Goal: Information Seeking & Learning: Learn about a topic

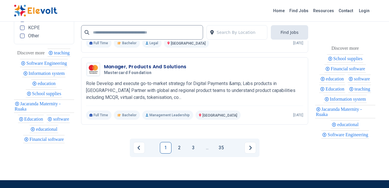
scroll to position [1420, 0]
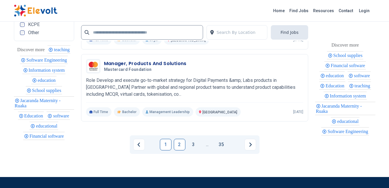
click at [175, 146] on link "2" at bounding box center [180, 145] width 12 height 12
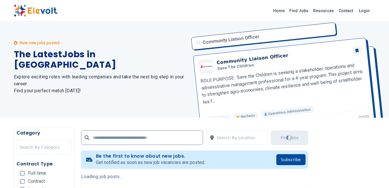
scroll to position [0, 0]
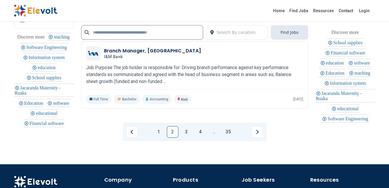
scroll to position [1275, 0]
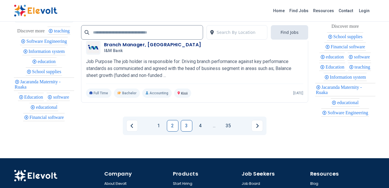
click at [185, 132] on link "3" at bounding box center [187, 126] width 12 height 12
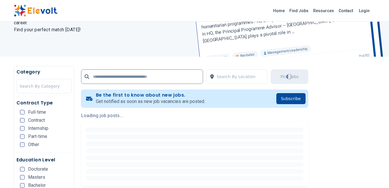
scroll to position [87, 0]
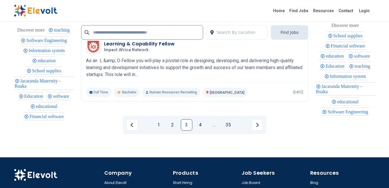
scroll to position [1304, 0]
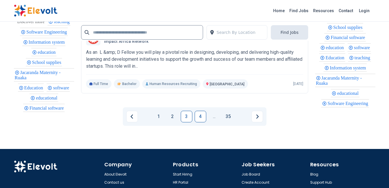
click at [203, 123] on link "4" at bounding box center [201, 117] width 12 height 12
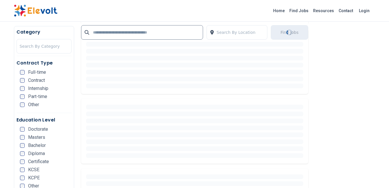
scroll to position [0, 0]
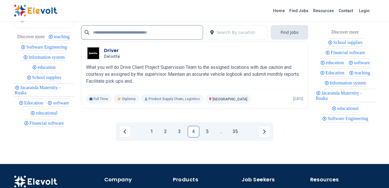
scroll to position [1246, 0]
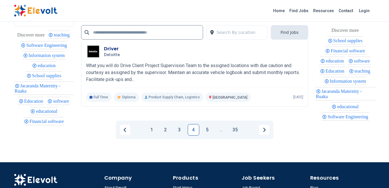
click at [205, 136] on link "5" at bounding box center [208, 130] width 12 height 12
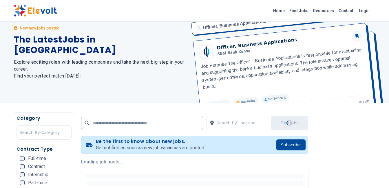
scroll to position [58, 0]
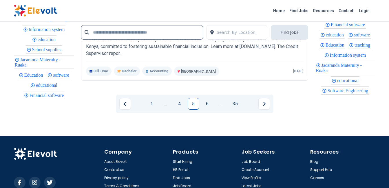
scroll to position [1275, 0]
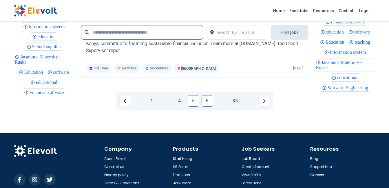
click at [207, 107] on link "6" at bounding box center [208, 101] width 12 height 12
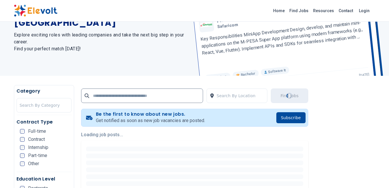
scroll to position [0, 0]
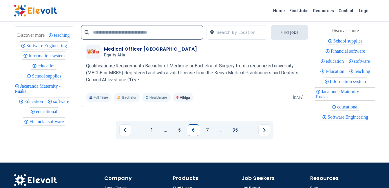
scroll to position [1304, 0]
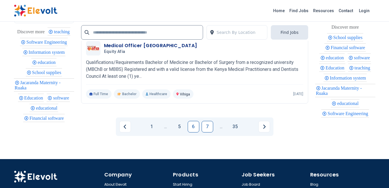
click at [207, 133] on link "7" at bounding box center [208, 127] width 12 height 12
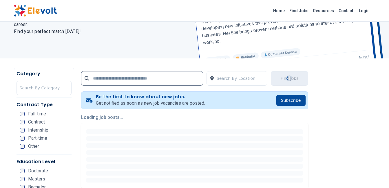
scroll to position [0, 0]
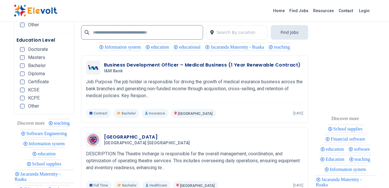
scroll to position [1304, 0]
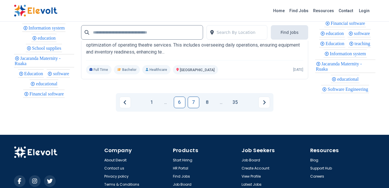
click at [180, 108] on link "6" at bounding box center [180, 103] width 12 height 12
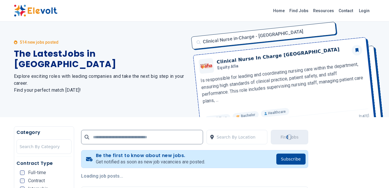
scroll to position [0, 0]
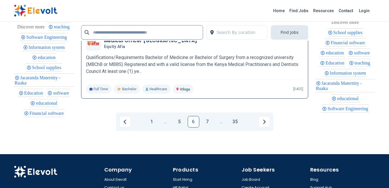
scroll to position [1275, 0]
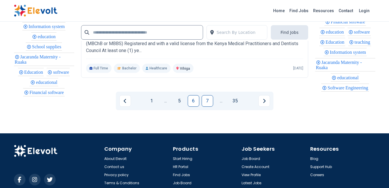
click at [206, 107] on link "7" at bounding box center [208, 101] width 12 height 12
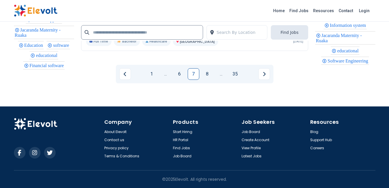
scroll to position [1337, 0]
click at [209, 73] on link "8" at bounding box center [208, 74] width 12 height 12
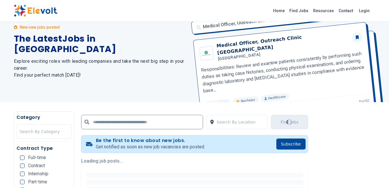
scroll to position [0, 0]
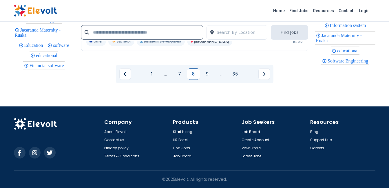
scroll to position [1333, 0]
click at [205, 79] on link "9" at bounding box center [208, 74] width 12 height 12
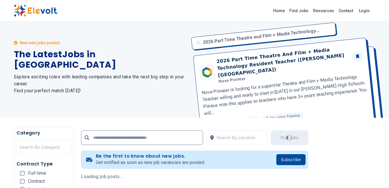
scroll to position [0, 0]
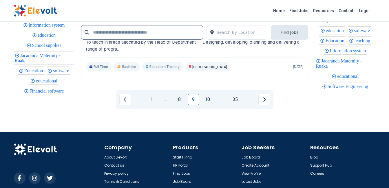
scroll to position [1304, 0]
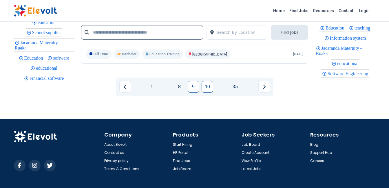
click at [212, 93] on link "10" at bounding box center [208, 87] width 12 height 12
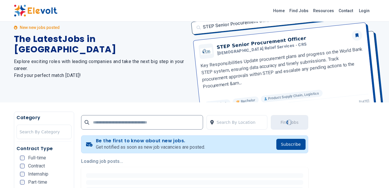
scroll to position [0, 0]
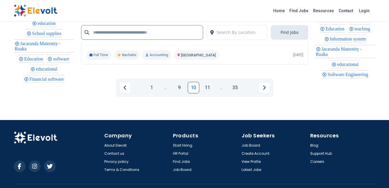
scroll to position [1304, 0]
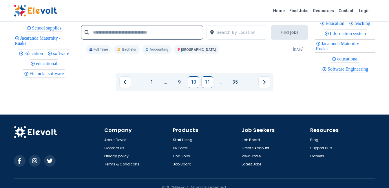
click at [205, 88] on link "11" at bounding box center [208, 82] width 12 height 12
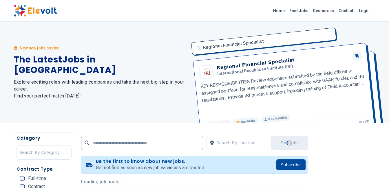
scroll to position [58, 0]
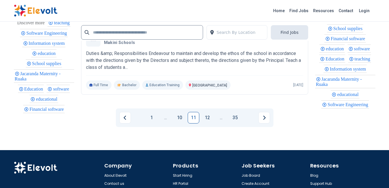
scroll to position [1275, 0]
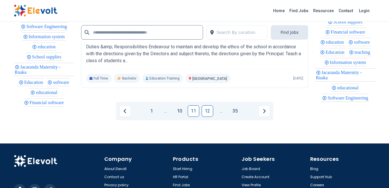
click at [211, 117] on link "12" at bounding box center [208, 111] width 12 height 12
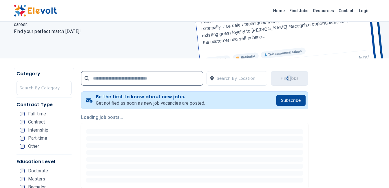
scroll to position [0, 0]
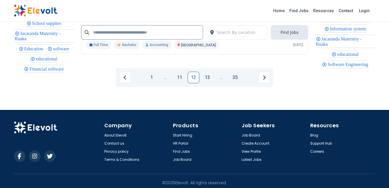
scroll to position [1333, 0]
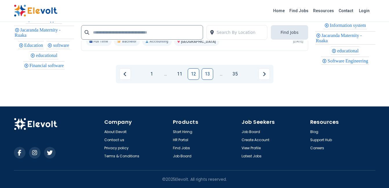
click at [209, 80] on link "13" at bounding box center [208, 74] width 12 height 12
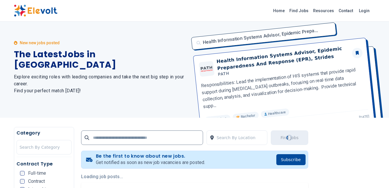
scroll to position [0, 0]
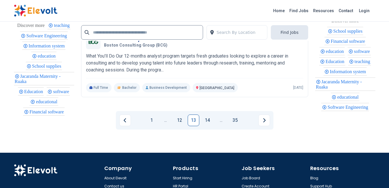
scroll to position [1304, 0]
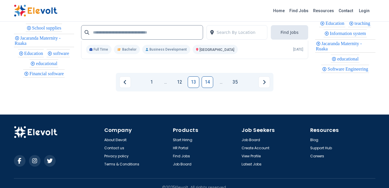
click at [208, 88] on link "14" at bounding box center [208, 82] width 12 height 12
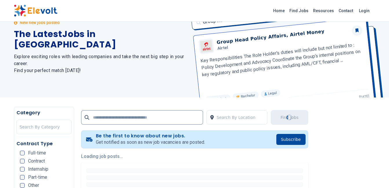
scroll to position [58, 0]
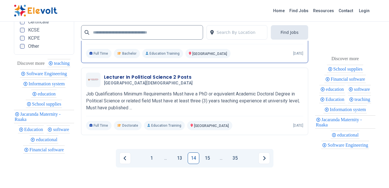
scroll to position [1333, 0]
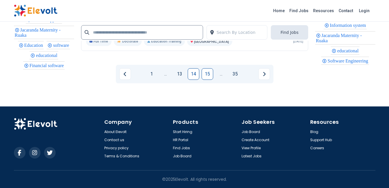
click at [212, 80] on link "15" at bounding box center [208, 74] width 12 height 12
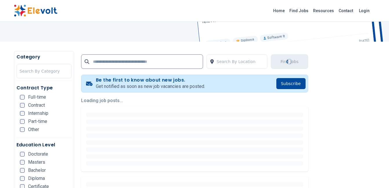
scroll to position [87, 0]
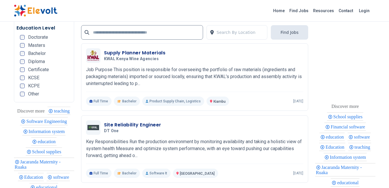
scroll to position [1332, 0]
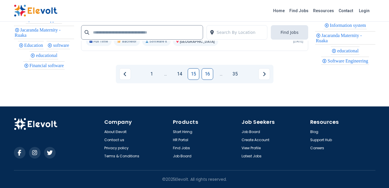
click at [208, 75] on link "16" at bounding box center [208, 74] width 12 height 12
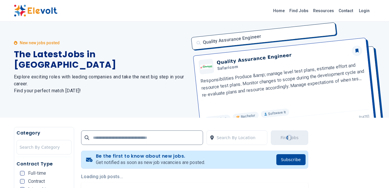
scroll to position [0, 0]
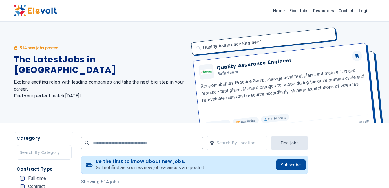
drag, startPoint x: 236, startPoint y: 64, endPoint x: 156, endPoint y: 103, distance: 89.2
click at [156, 103] on div "514 new jobs posted The Latest Jobs in Kenya Explore exciting roles with leadin…" at bounding box center [101, 72] width 174 height 101
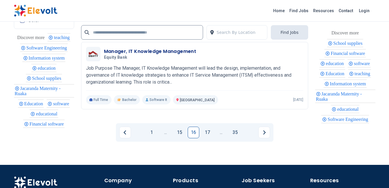
scroll to position [1304, 0]
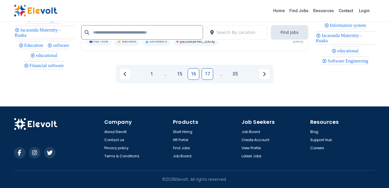
click at [206, 80] on link "17" at bounding box center [208, 74] width 12 height 12
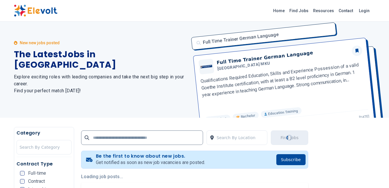
scroll to position [0, 0]
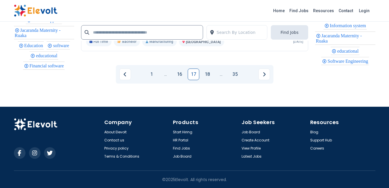
scroll to position [1332, 0]
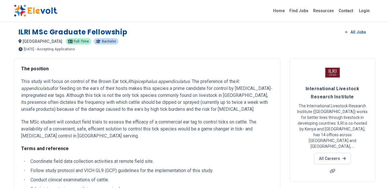
scroll to position [145, 0]
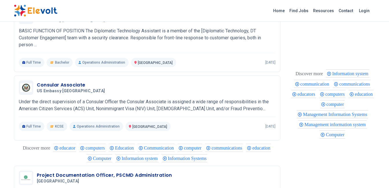
scroll to position [280, 0]
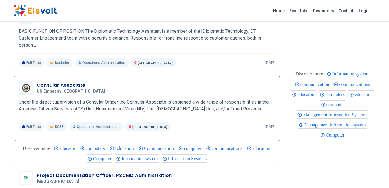
click at [159, 98] on div "Consular Associate US Embassy Kenya 10/08/2025 11/07/2025 Nairobi KE Under the …" at bounding box center [147, 106] width 257 height 51
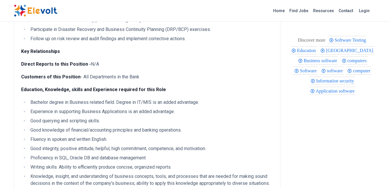
scroll to position [319, 0]
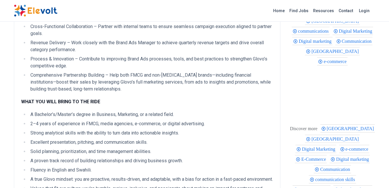
scroll to position [232, 0]
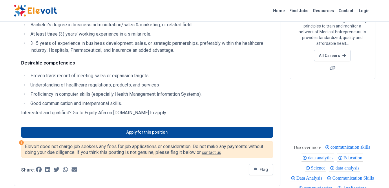
scroll to position [87, 0]
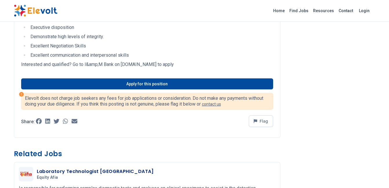
scroll to position [406, 0]
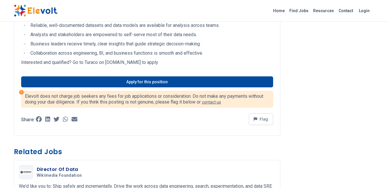
scroll to position [464, 0]
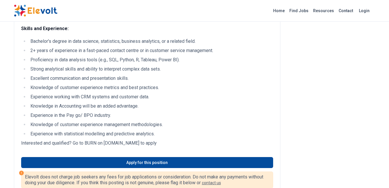
scroll to position [493, 0]
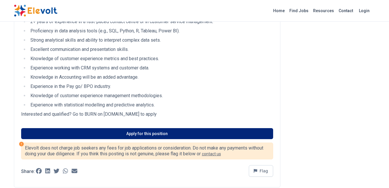
click at [197, 134] on link "Apply for this position" at bounding box center [147, 133] width 252 height 11
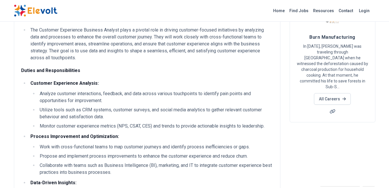
scroll to position [0, 0]
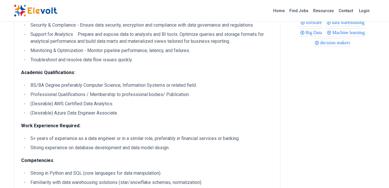
scroll to position [377, 0]
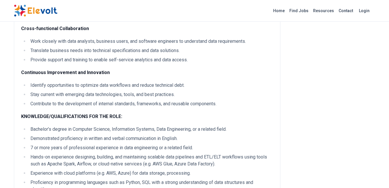
scroll to position [406, 0]
